Goal: Check status: Check status

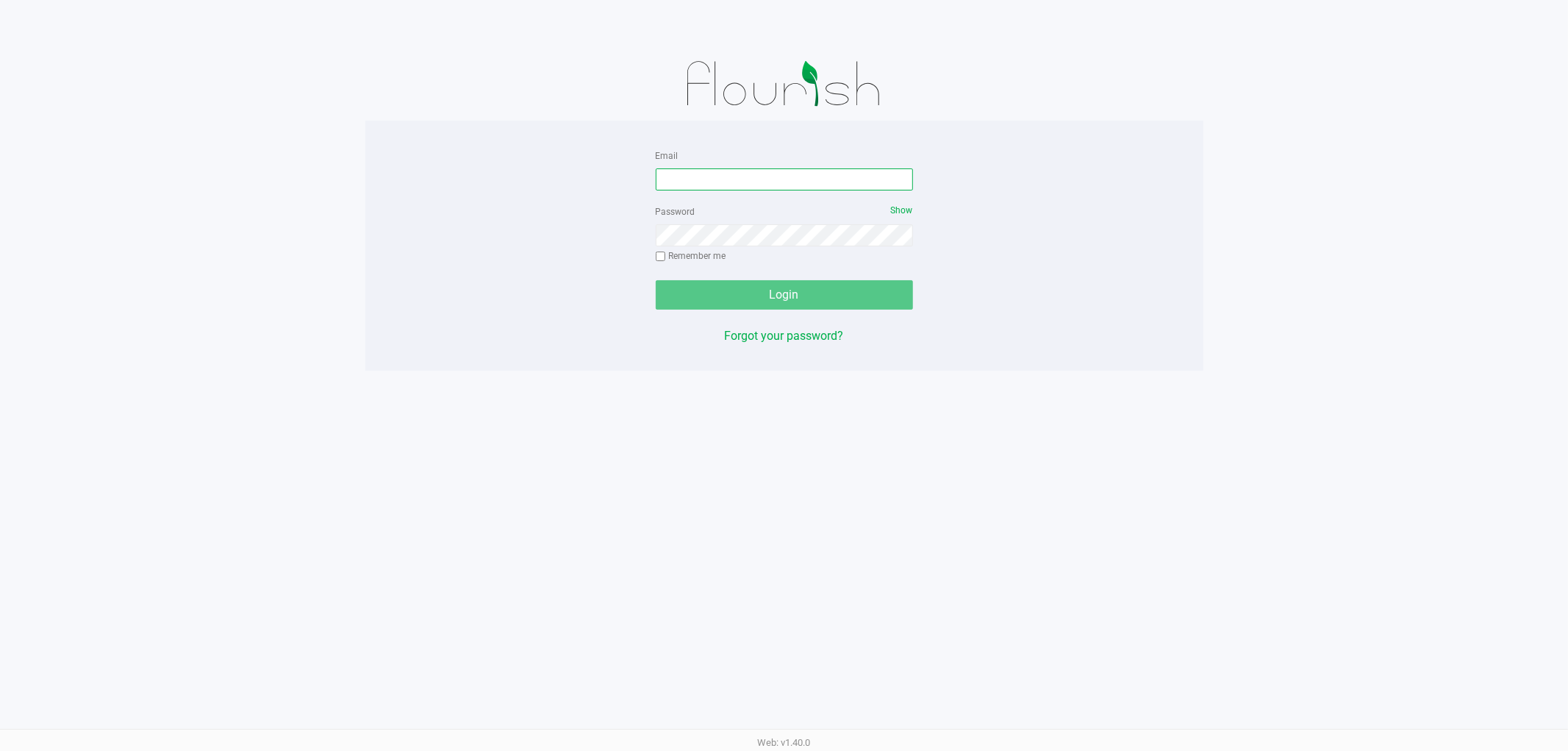
click at [840, 173] on input "Email" at bounding box center [784, 180] width 257 height 22
type input "[EMAIL_ADDRESS][DOMAIN_NAME]"
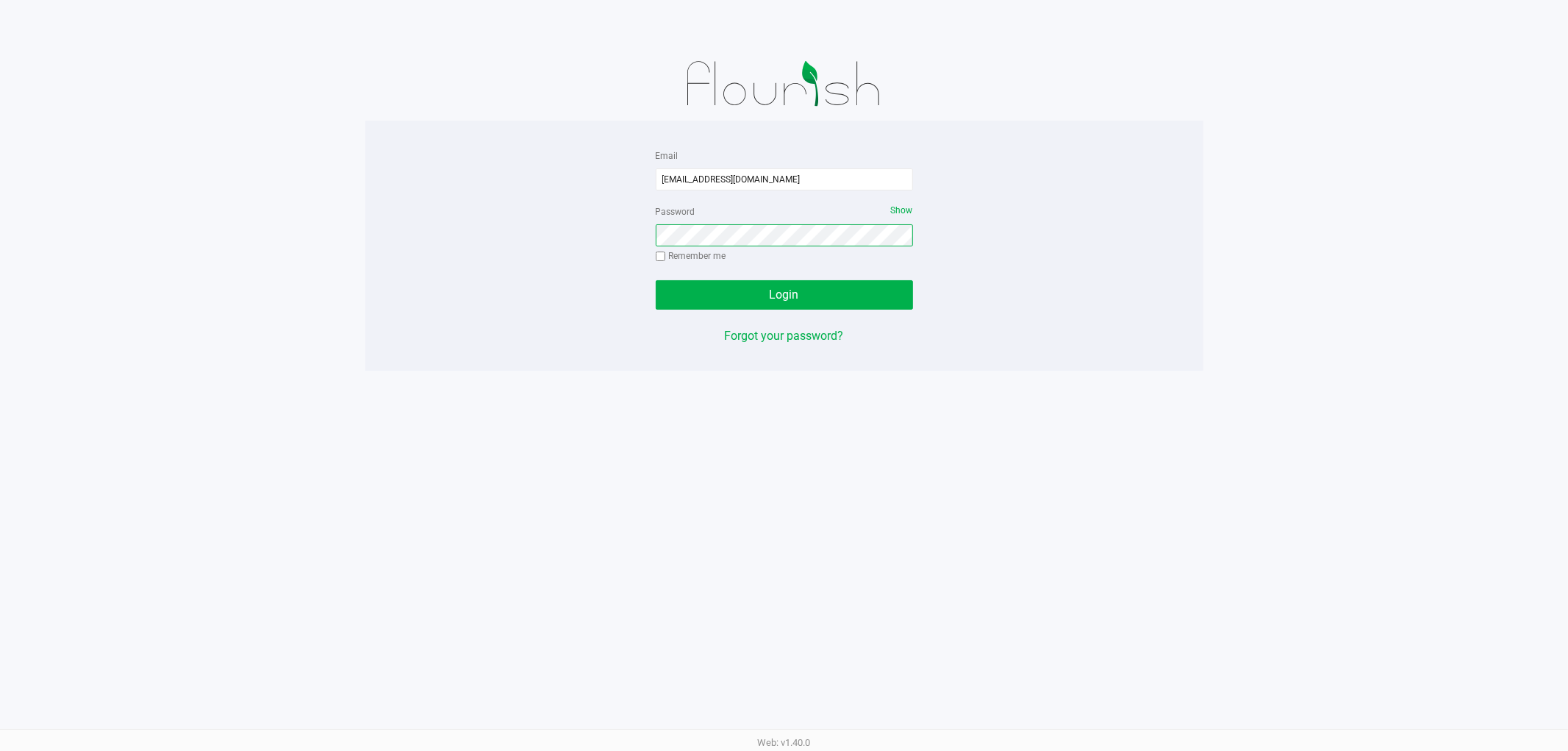
click at [655, 280] on button "Login" at bounding box center [784, 294] width 257 height 30
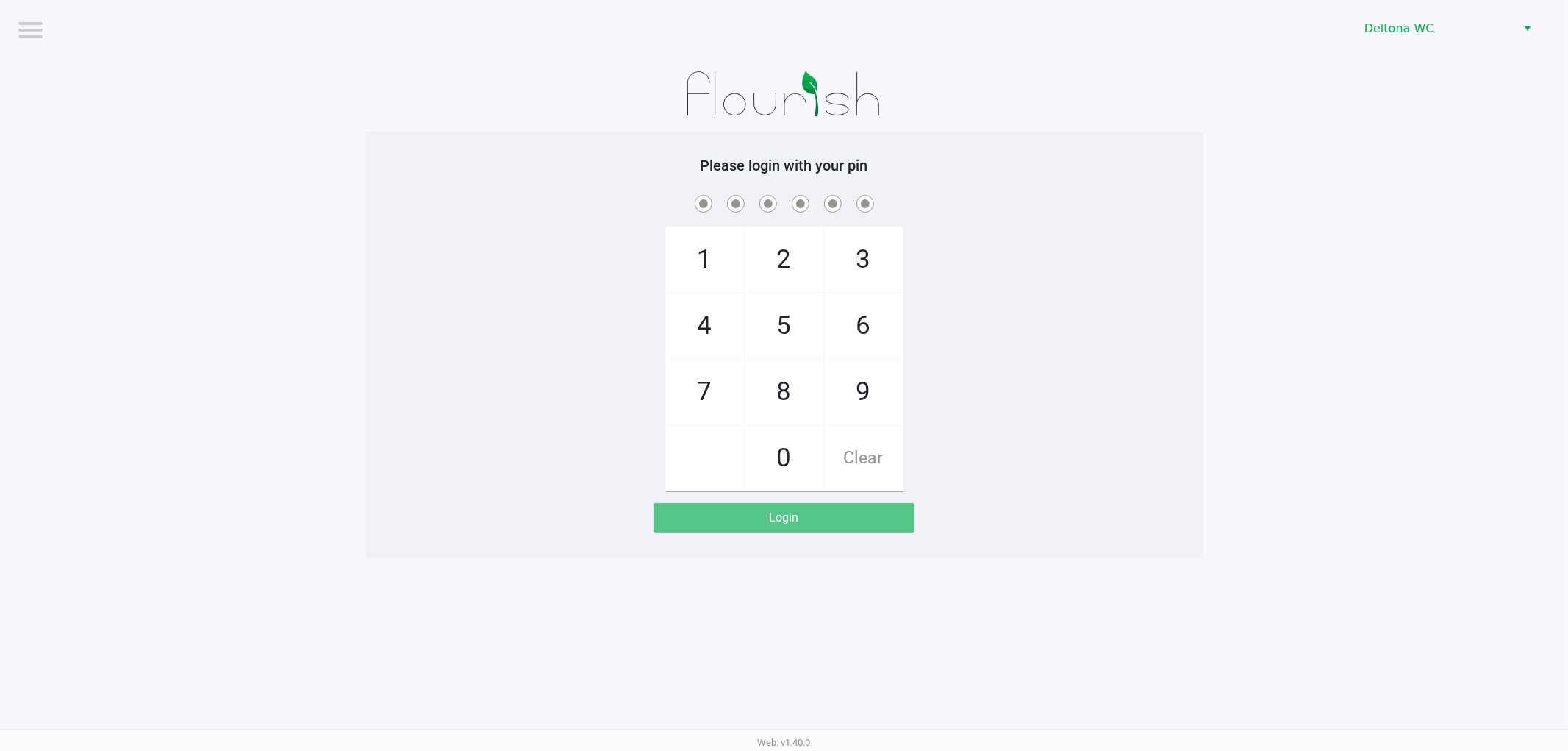
click at [770, 181] on div "Please login with your pin 1 4 7 2 5 8 0 3 6 9 Clear Login" at bounding box center [784, 344] width 838 height 376
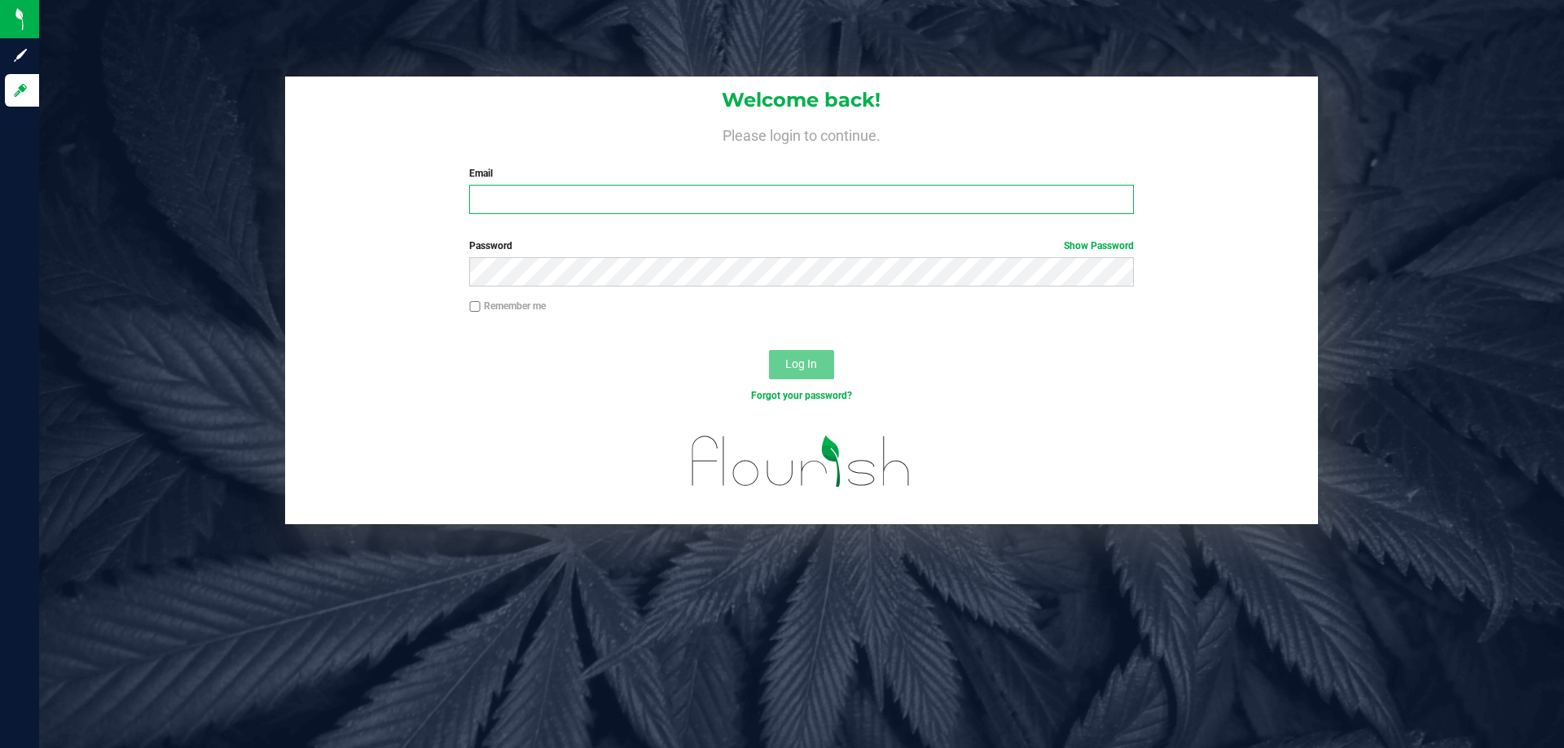
click at [648, 207] on input "Email" at bounding box center [801, 199] width 664 height 29
drag, startPoint x: 651, startPoint y: 204, endPoint x: 451, endPoint y: 203, distance: 199.5
click at [451, 223] on div "Welcome back! Please login to continue. Email alperez@liveparallel.com Required…" at bounding box center [801, 152] width 1033 height 151
type input "[EMAIL_ADDRESS][DOMAIN_NAME]"
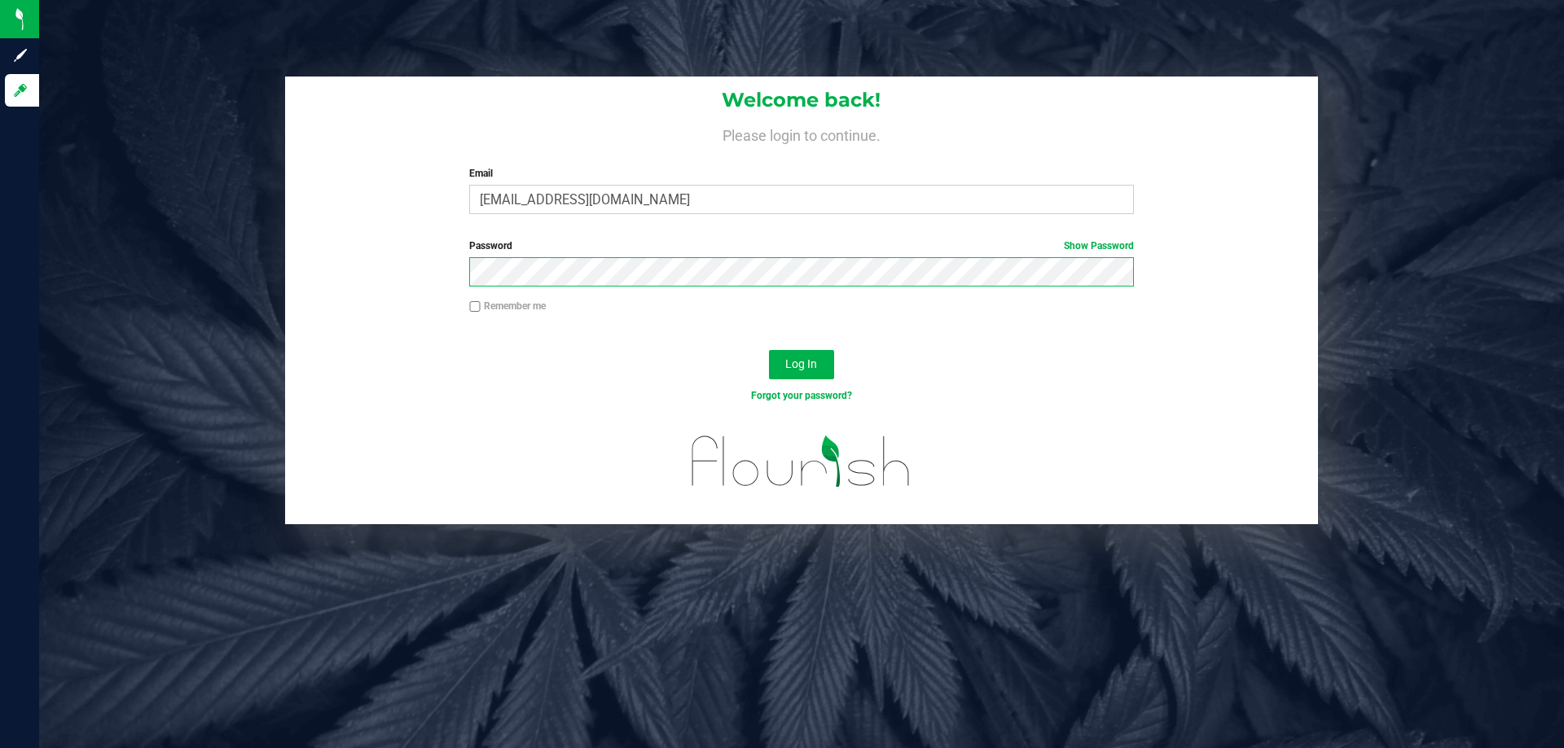
click at [769, 350] on button "Log In" at bounding box center [801, 364] width 65 height 29
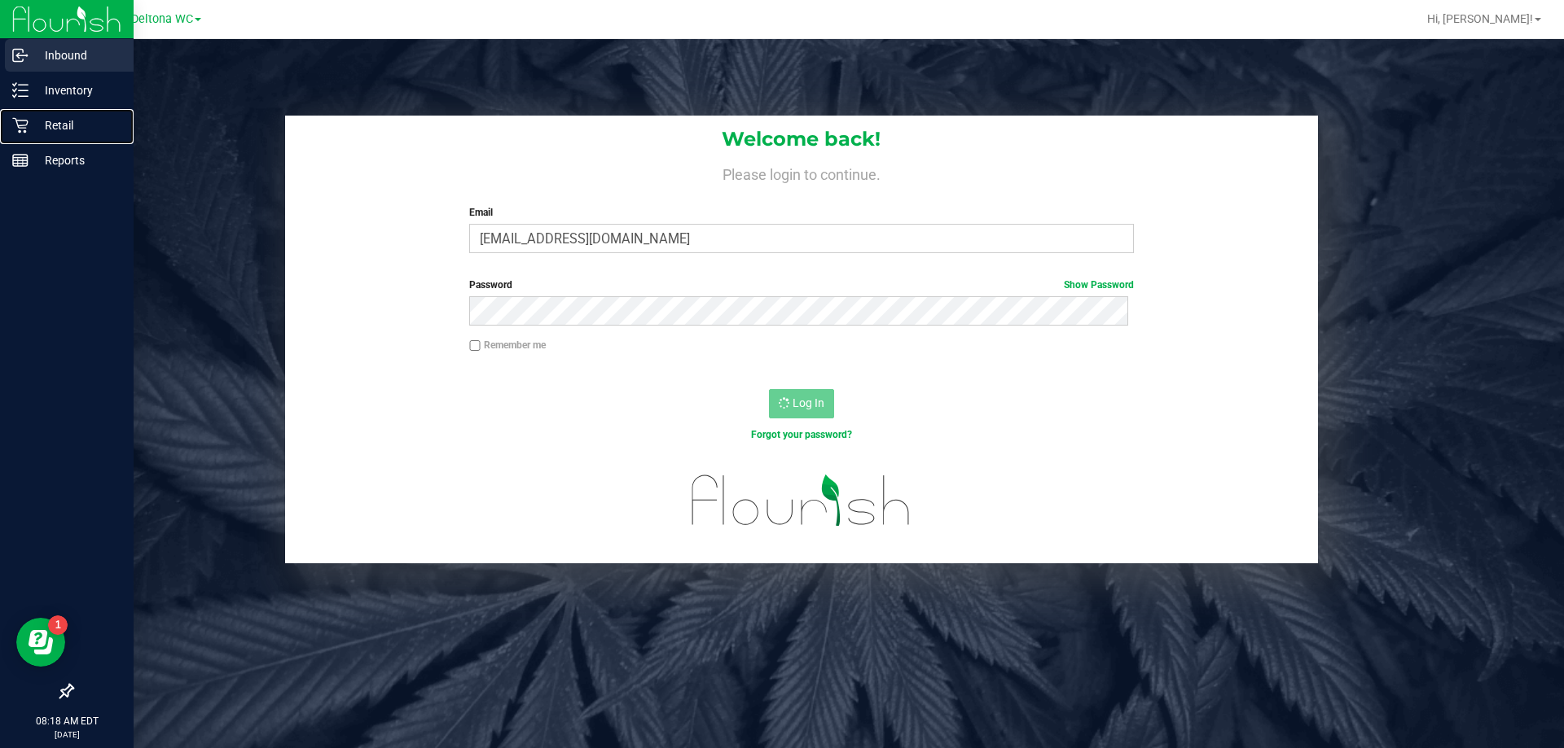
drag, startPoint x: 35, startPoint y: 121, endPoint x: 100, endPoint y: 39, distance: 104.9
click at [35, 121] on p "Retail" at bounding box center [78, 126] width 98 height 20
click at [32, 119] on p "Retail" at bounding box center [78, 126] width 98 height 20
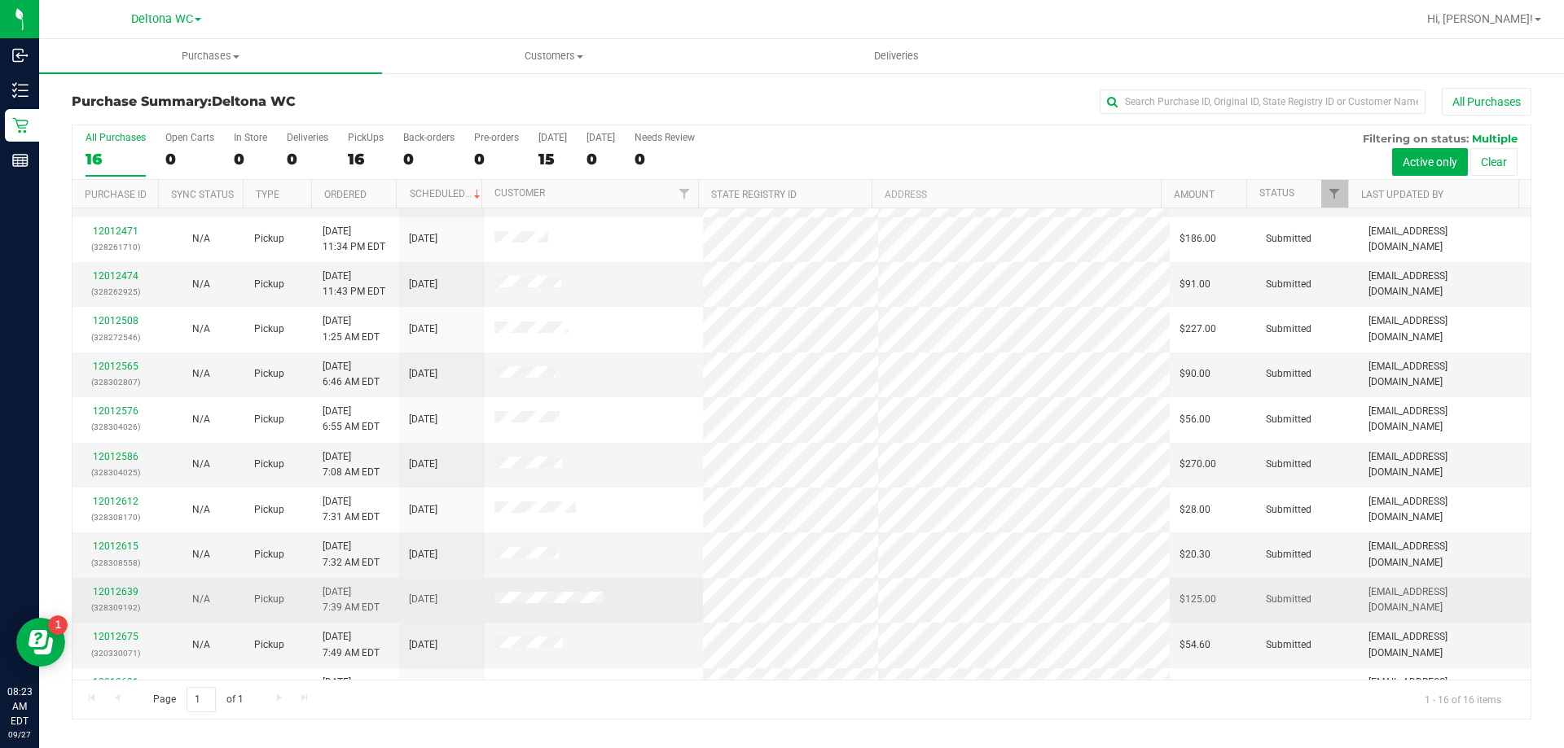
scroll to position [250, 0]
